Goal: Transaction & Acquisition: Purchase product/service

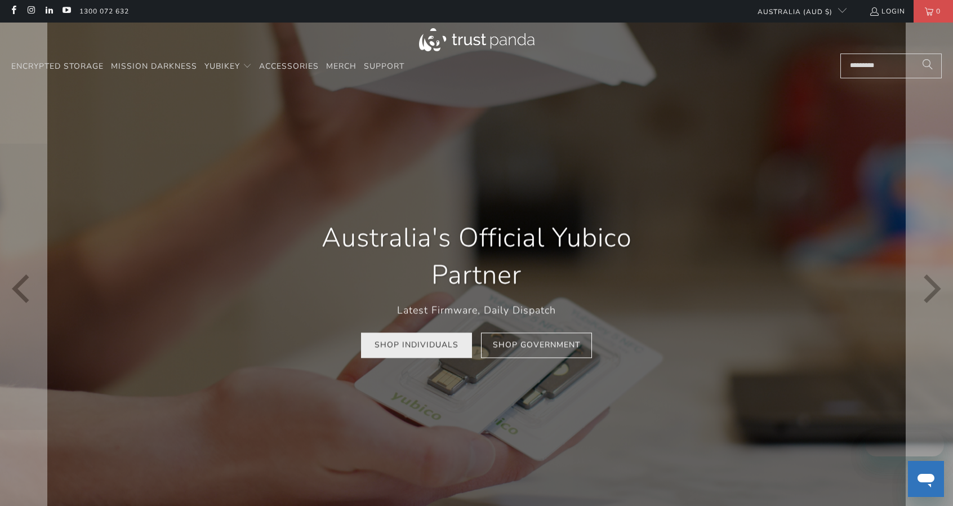
click at [406, 349] on link "Shop Individuals" at bounding box center [416, 344] width 111 height 25
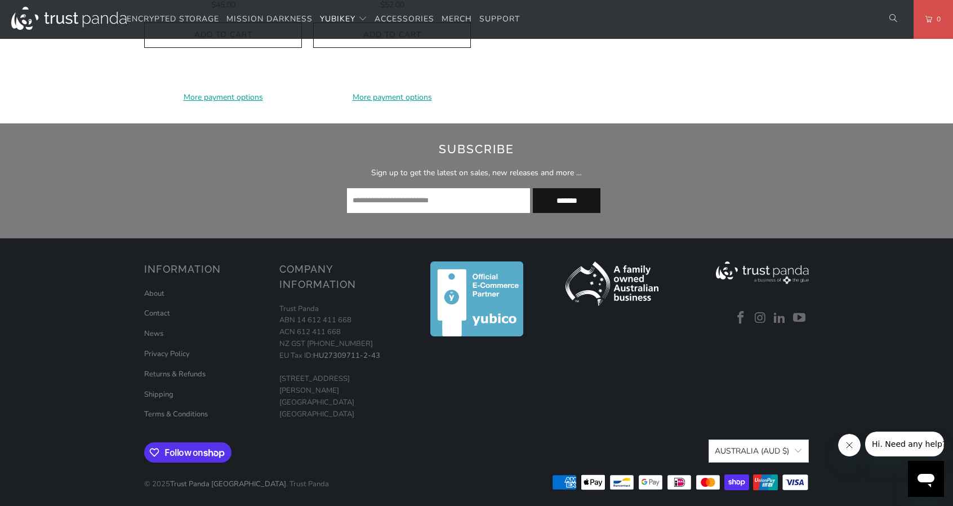
scroll to position [1407, 0]
click at [161, 288] on link "About" at bounding box center [154, 293] width 20 height 10
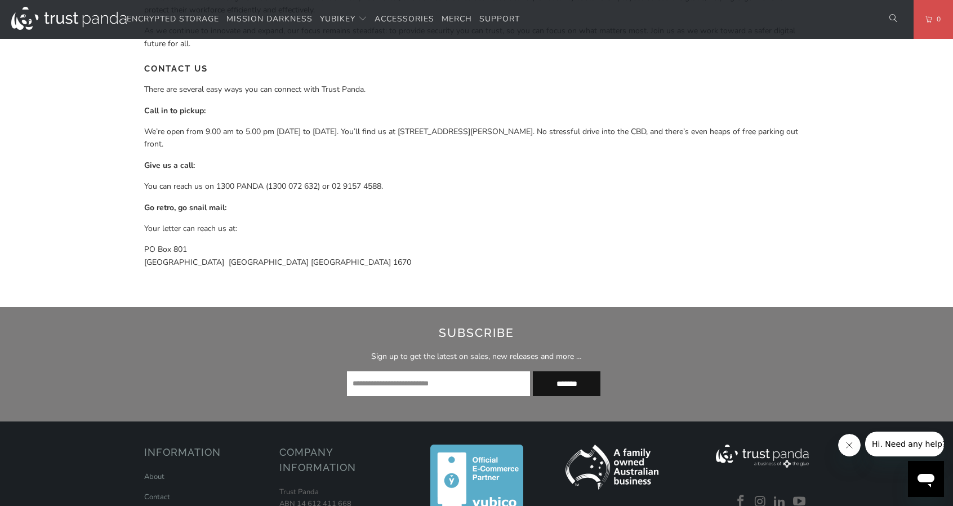
scroll to position [962, 0]
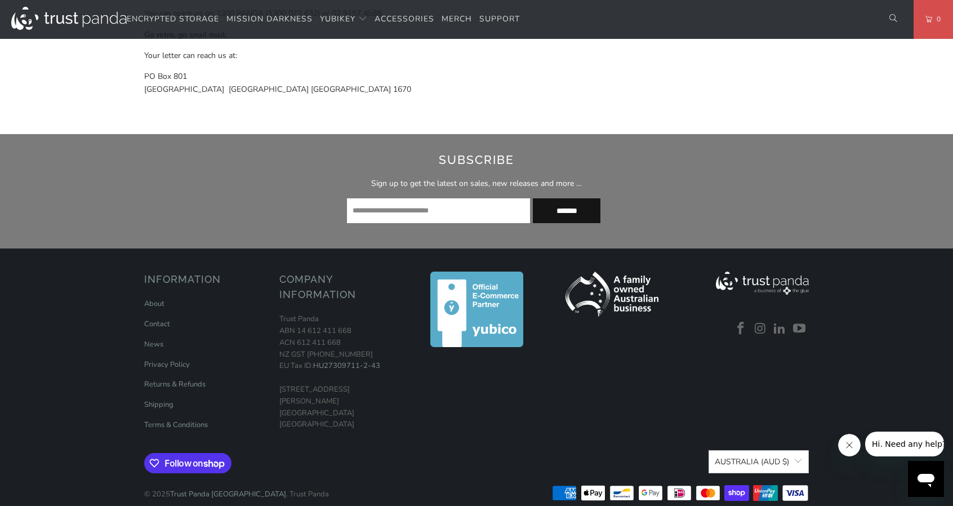
click at [471, 295] on img at bounding box center [477, 310] width 93 height 76
click at [482, 278] on img at bounding box center [477, 310] width 93 height 76
